Goal: Task Accomplishment & Management: Manage account settings

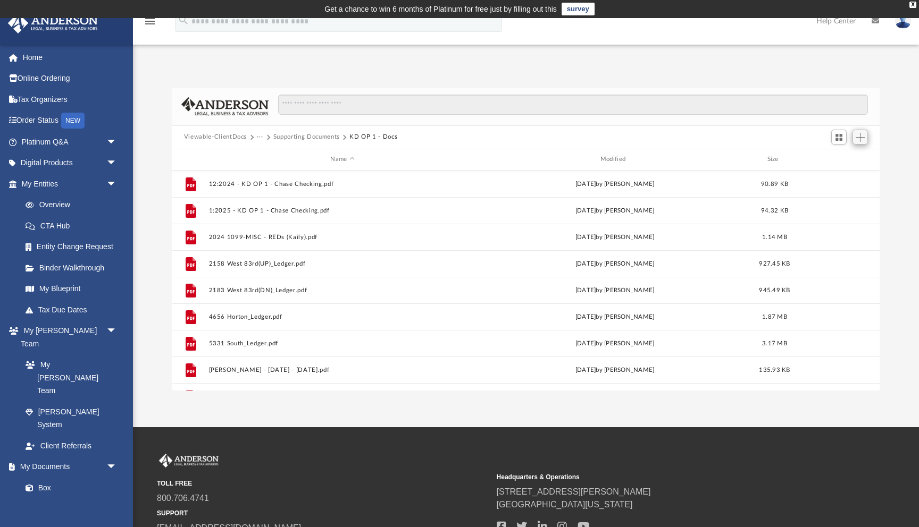
click at [856, 137] on span "Add" at bounding box center [859, 137] width 9 height 9
click at [846, 156] on li "Upload" at bounding box center [845, 158] width 34 height 11
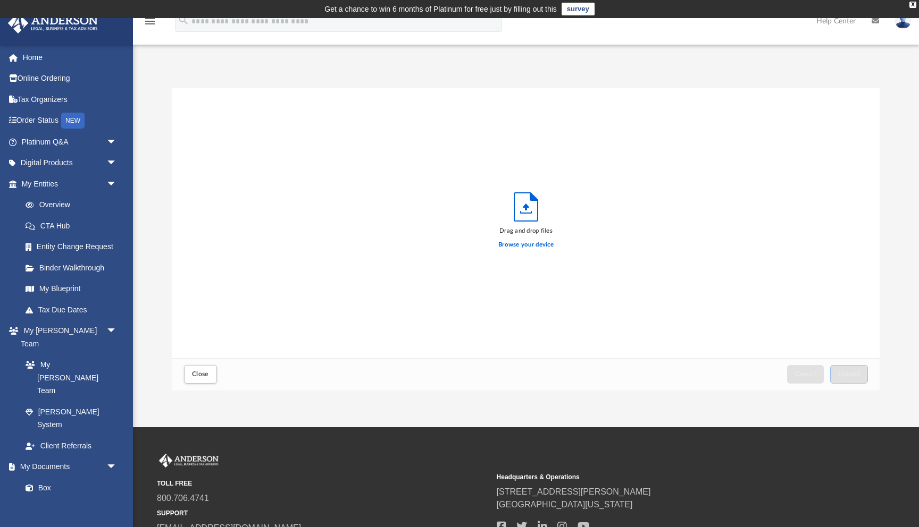
scroll to position [270, 707]
click at [535, 245] on label "Browse your device" at bounding box center [525, 245] width 55 height 10
click at [0, 0] on input "Browse your device" at bounding box center [0, 0] width 0 height 0
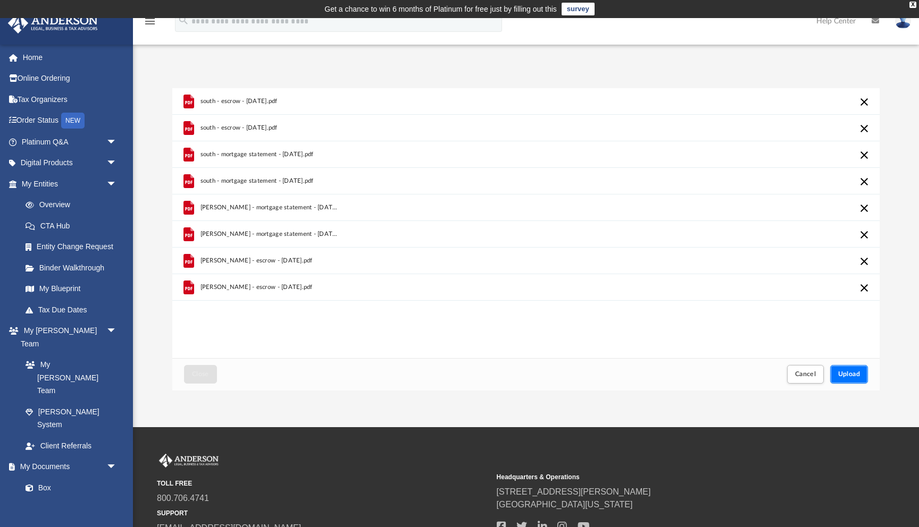
click at [852, 371] on span "Upload" at bounding box center [849, 374] width 22 height 6
click at [812, 375] on span "Cancel" at bounding box center [805, 374] width 21 height 6
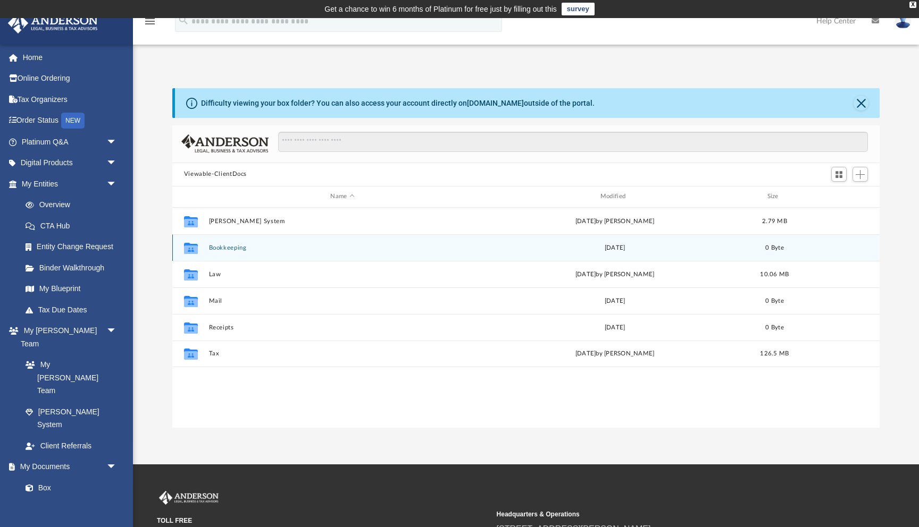
scroll to position [241, 707]
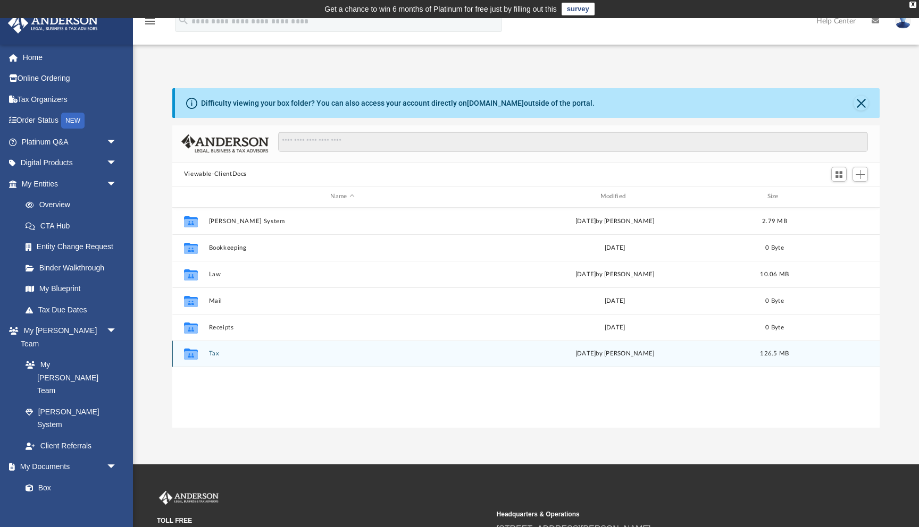
click at [221, 355] on button "Tax" at bounding box center [341, 353] width 267 height 7
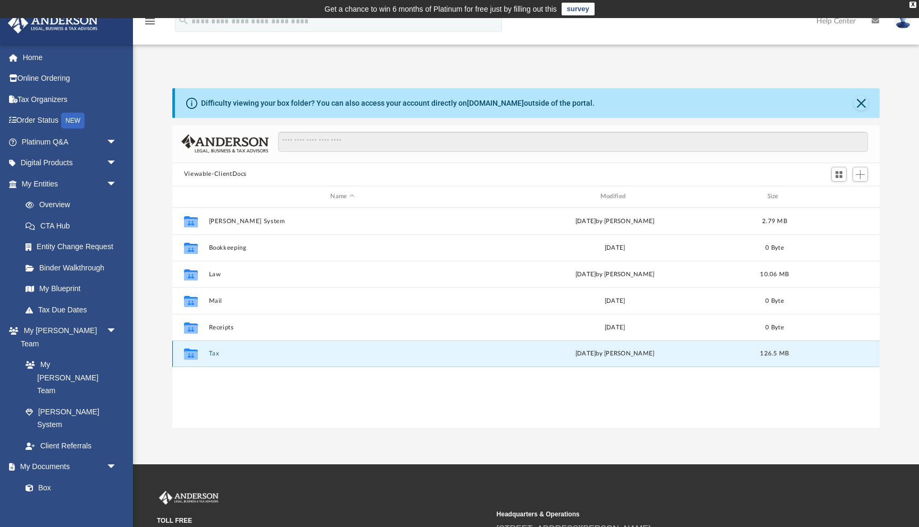
click at [221, 355] on button "Tax" at bounding box center [341, 353] width 267 height 7
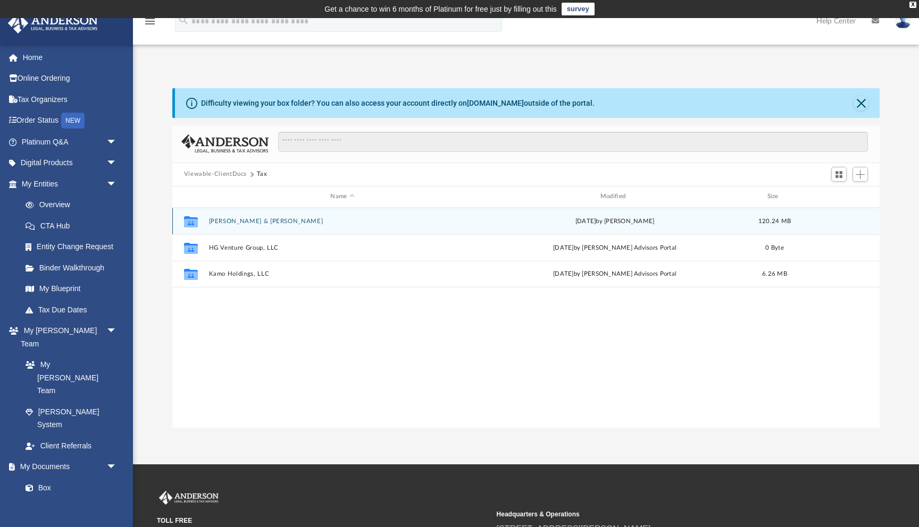
click at [267, 218] on button "[PERSON_NAME] & [PERSON_NAME]" at bounding box center [341, 221] width 267 height 7
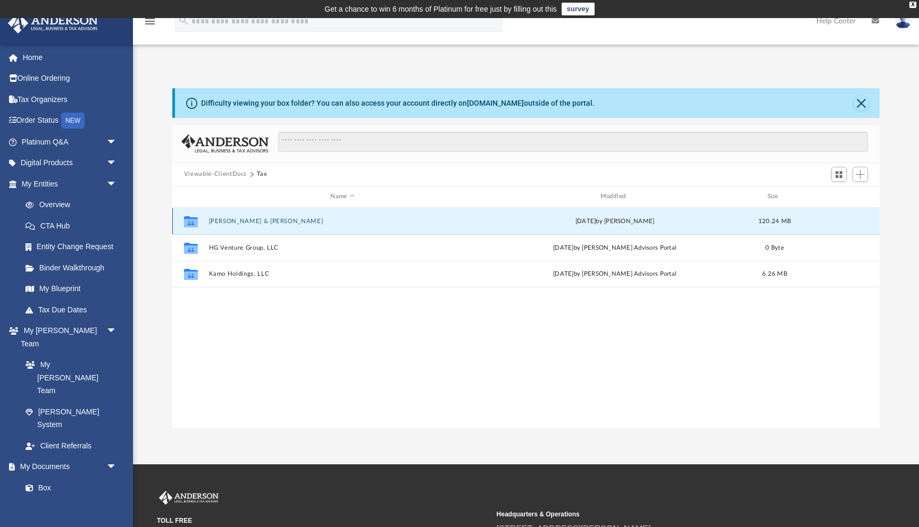
click at [267, 218] on button "[PERSON_NAME] & [PERSON_NAME]" at bounding box center [341, 221] width 267 height 7
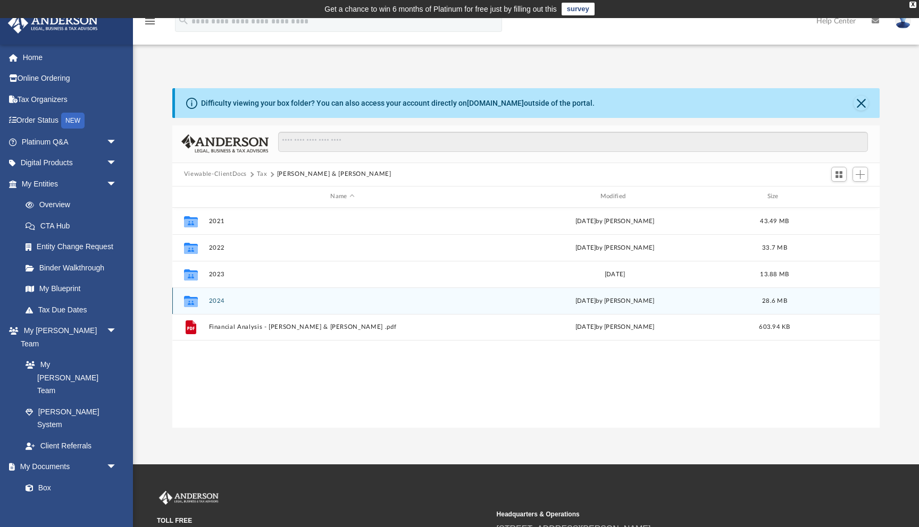
click at [225, 301] on button "2024" at bounding box center [341, 301] width 267 height 7
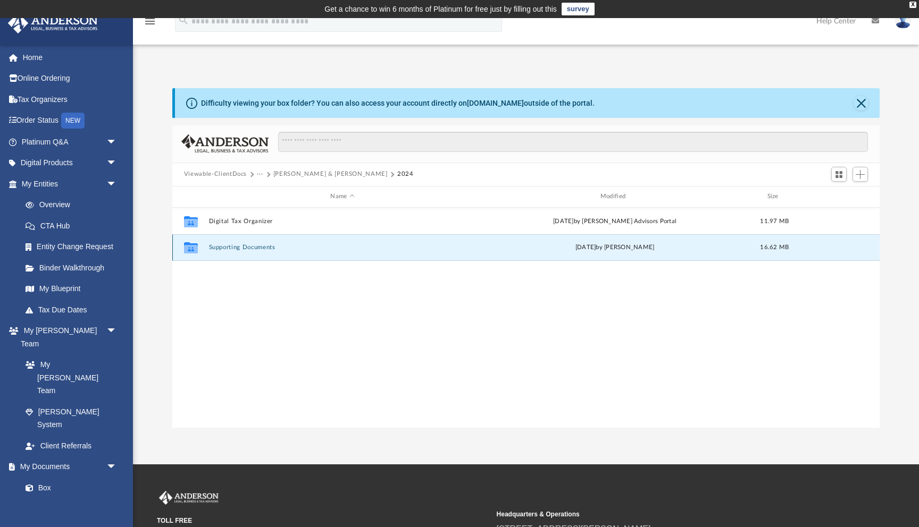
click at [245, 246] on button "Supporting Documents" at bounding box center [341, 247] width 267 height 7
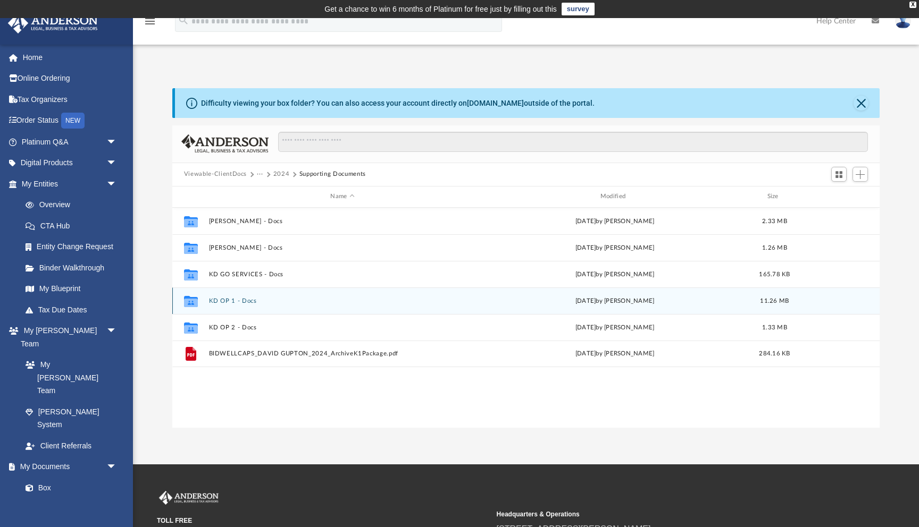
click at [230, 302] on button "KD OP 1 - Docs" at bounding box center [341, 301] width 267 height 7
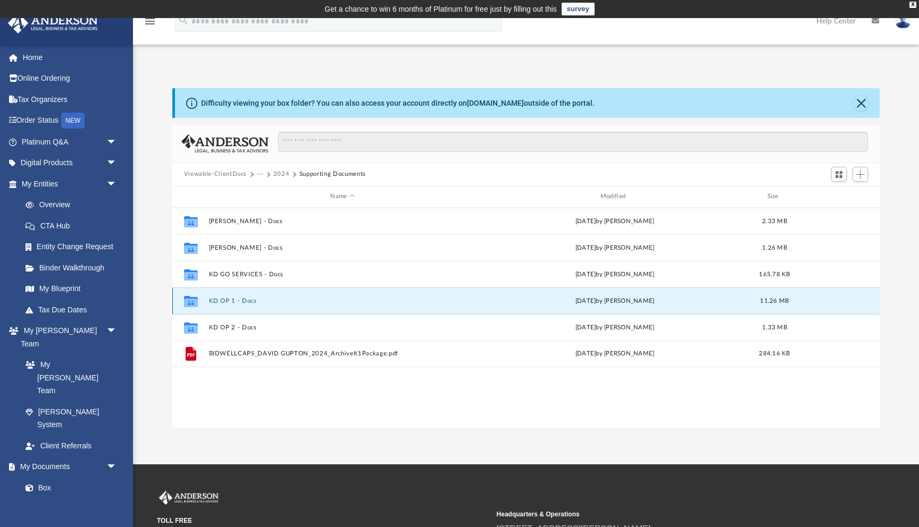
click at [230, 302] on button "KD OP 1 - Docs" at bounding box center [341, 301] width 267 height 7
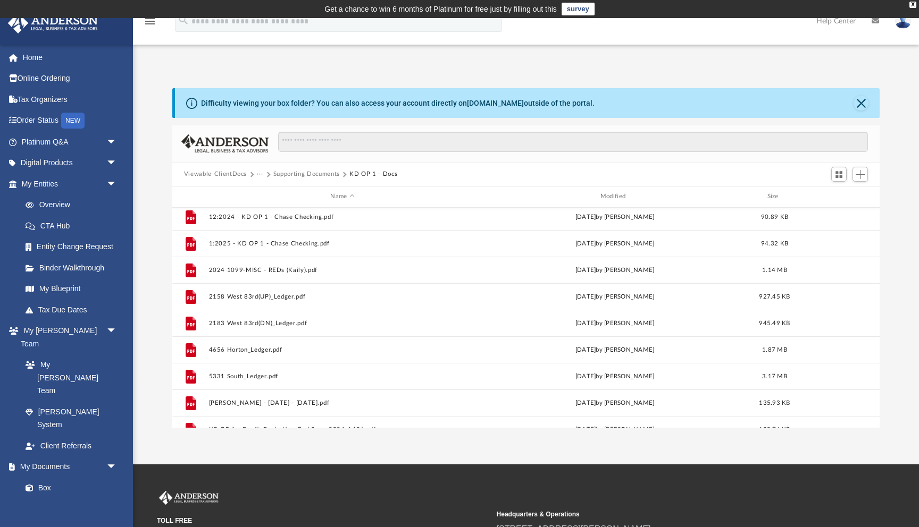
scroll to position [0, 0]
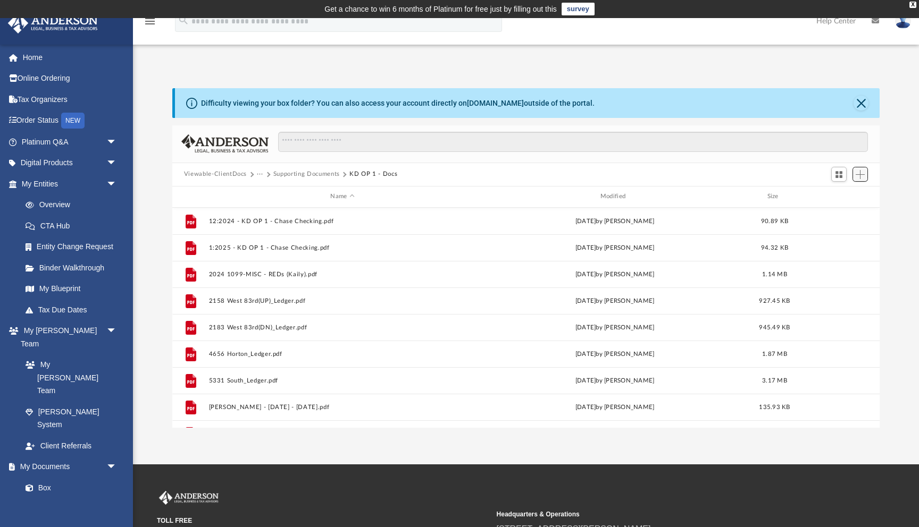
click at [866, 172] on button "Add" at bounding box center [860, 174] width 16 height 15
click at [847, 193] on li "Upload" at bounding box center [845, 195] width 34 height 11
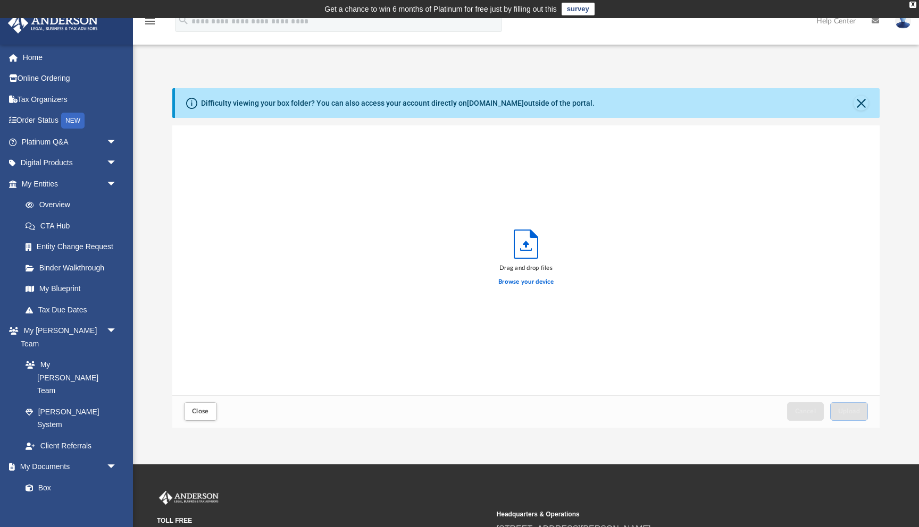
scroll to position [270, 707]
click at [532, 285] on label "Browse your device" at bounding box center [525, 282] width 55 height 10
click at [0, 0] on input "Browse your device" at bounding box center [0, 0] width 0 height 0
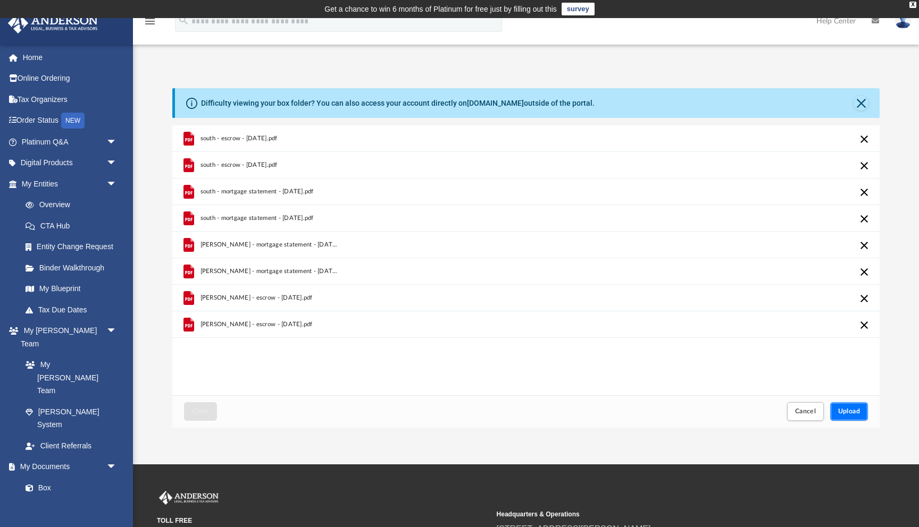
click at [854, 413] on span "Upload" at bounding box center [849, 411] width 22 height 6
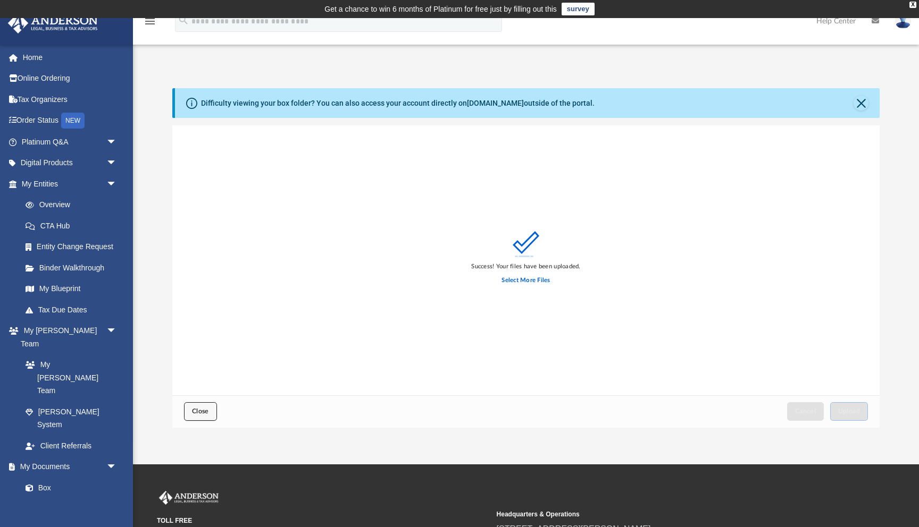
click at [197, 418] on button "Close" at bounding box center [200, 411] width 33 height 19
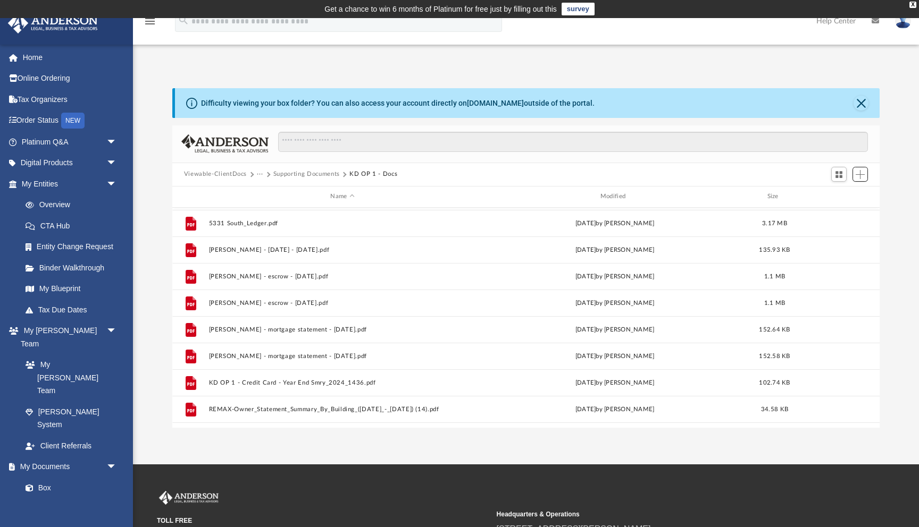
scroll to position [166, 0]
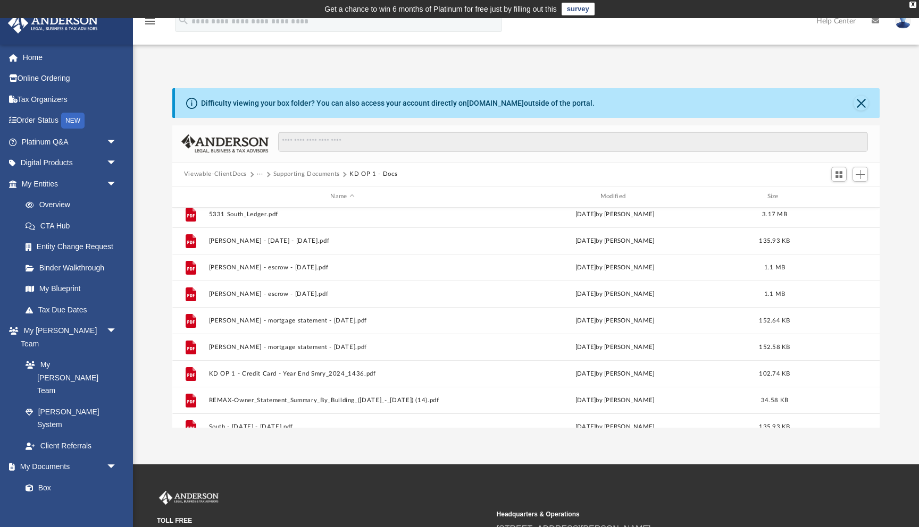
click at [299, 175] on button "Supporting Documents" at bounding box center [306, 175] width 66 height 10
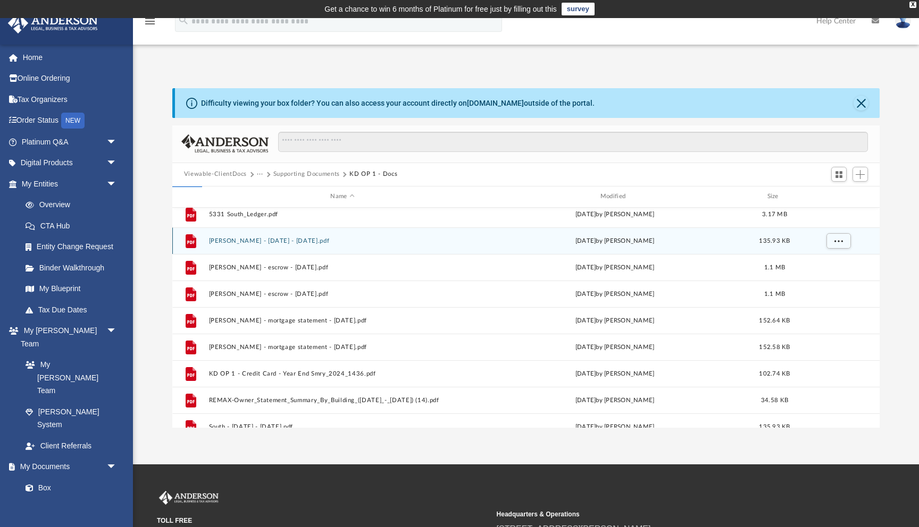
scroll to position [0, 0]
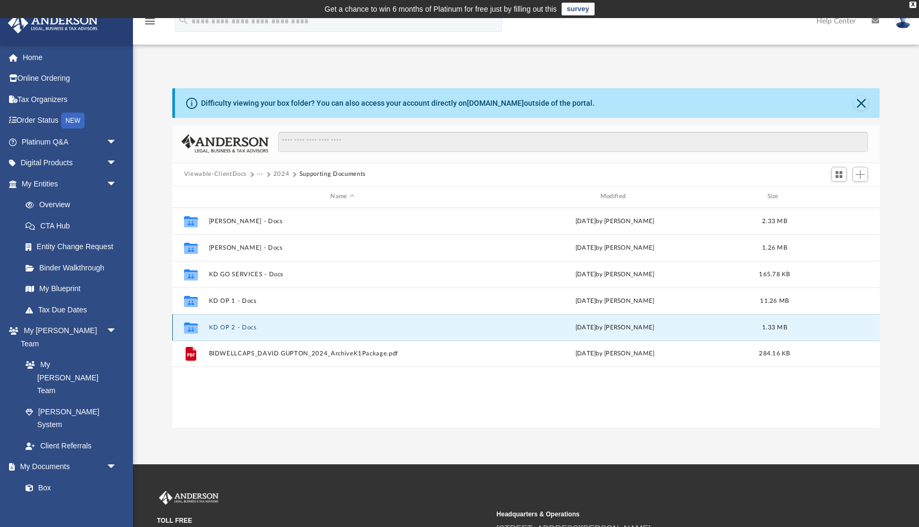
click at [240, 324] on button "KD OP 2 - Docs" at bounding box center [341, 327] width 267 height 7
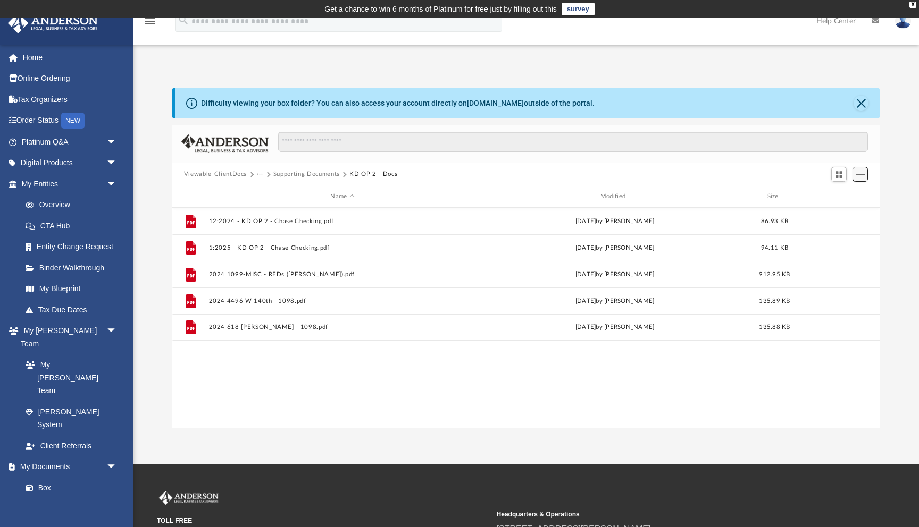
click at [864, 173] on button "Add" at bounding box center [860, 174] width 16 height 15
click at [840, 199] on li "Upload" at bounding box center [845, 195] width 34 height 11
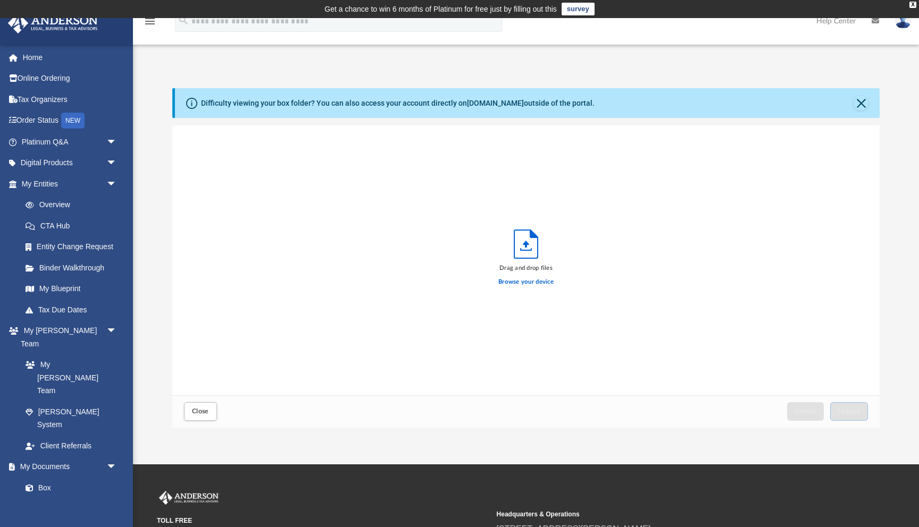
scroll to position [270, 707]
click at [530, 284] on label "Browse your device" at bounding box center [525, 282] width 55 height 10
click at [0, 0] on input "Browse your device" at bounding box center [0, 0] width 0 height 0
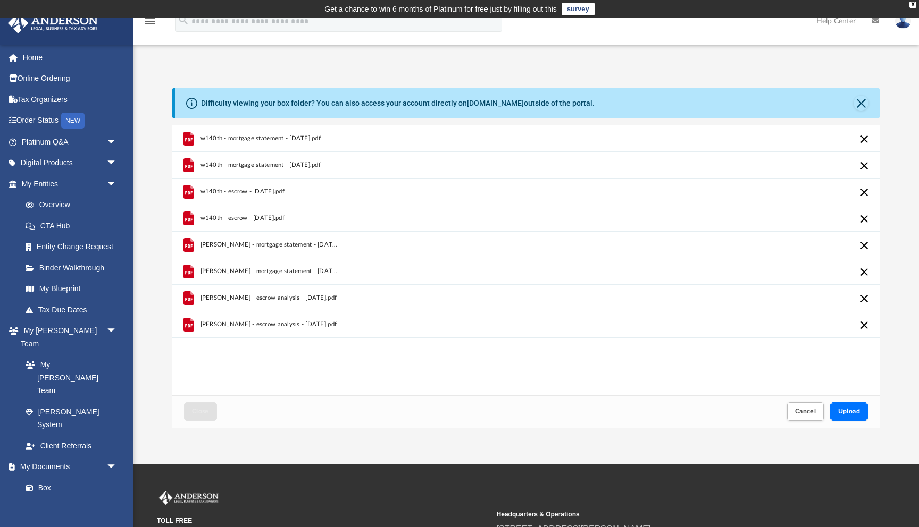
click at [851, 413] on span "Upload" at bounding box center [849, 411] width 22 height 6
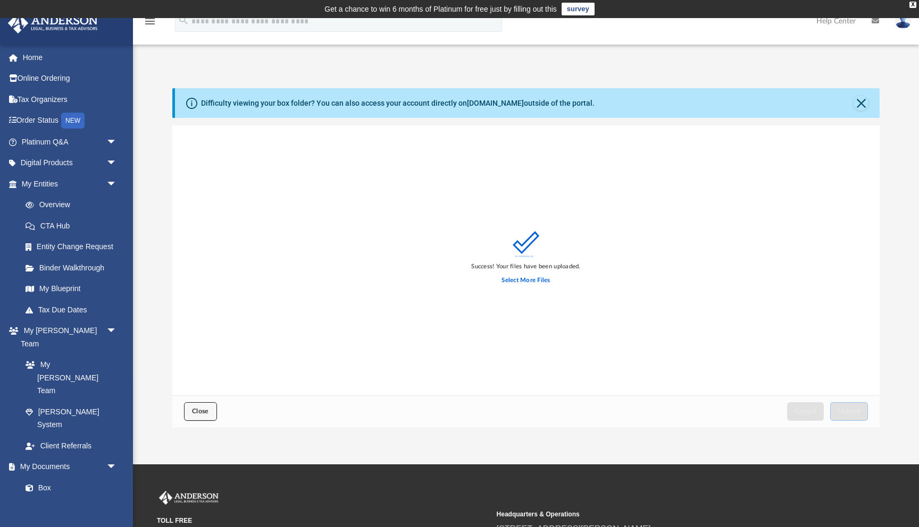
click at [200, 409] on span "Close" at bounding box center [200, 411] width 17 height 6
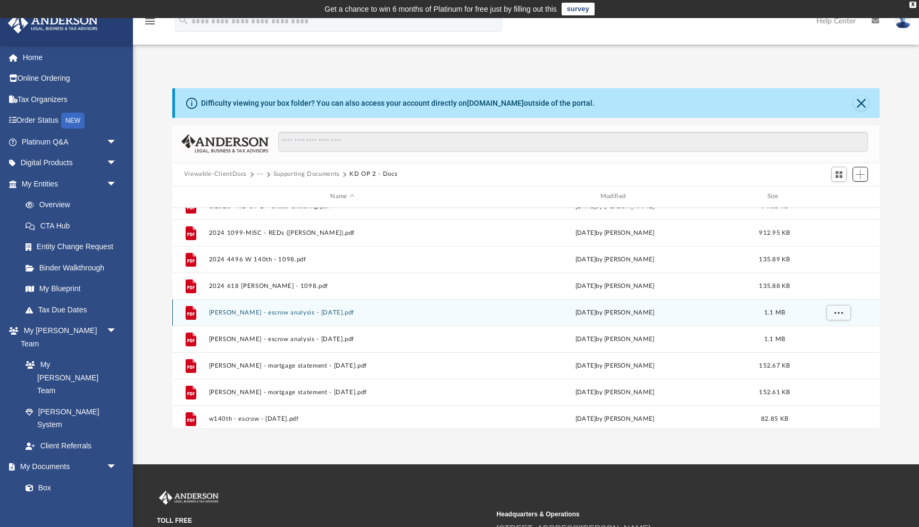
scroll to position [125, 0]
